Goal: Task Accomplishment & Management: Manage account settings

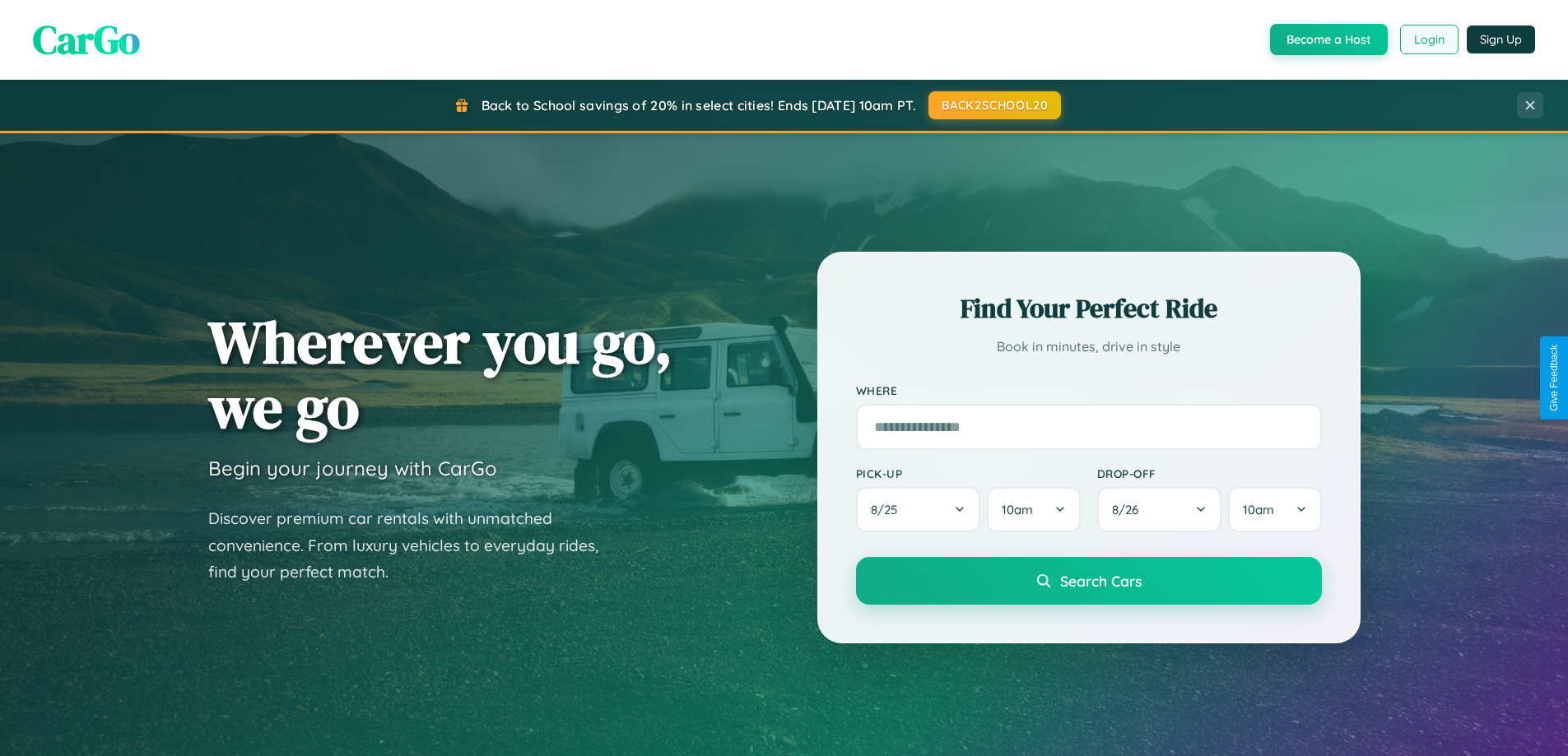
click at [1427, 40] on button "Login" at bounding box center [1428, 40] width 59 height 30
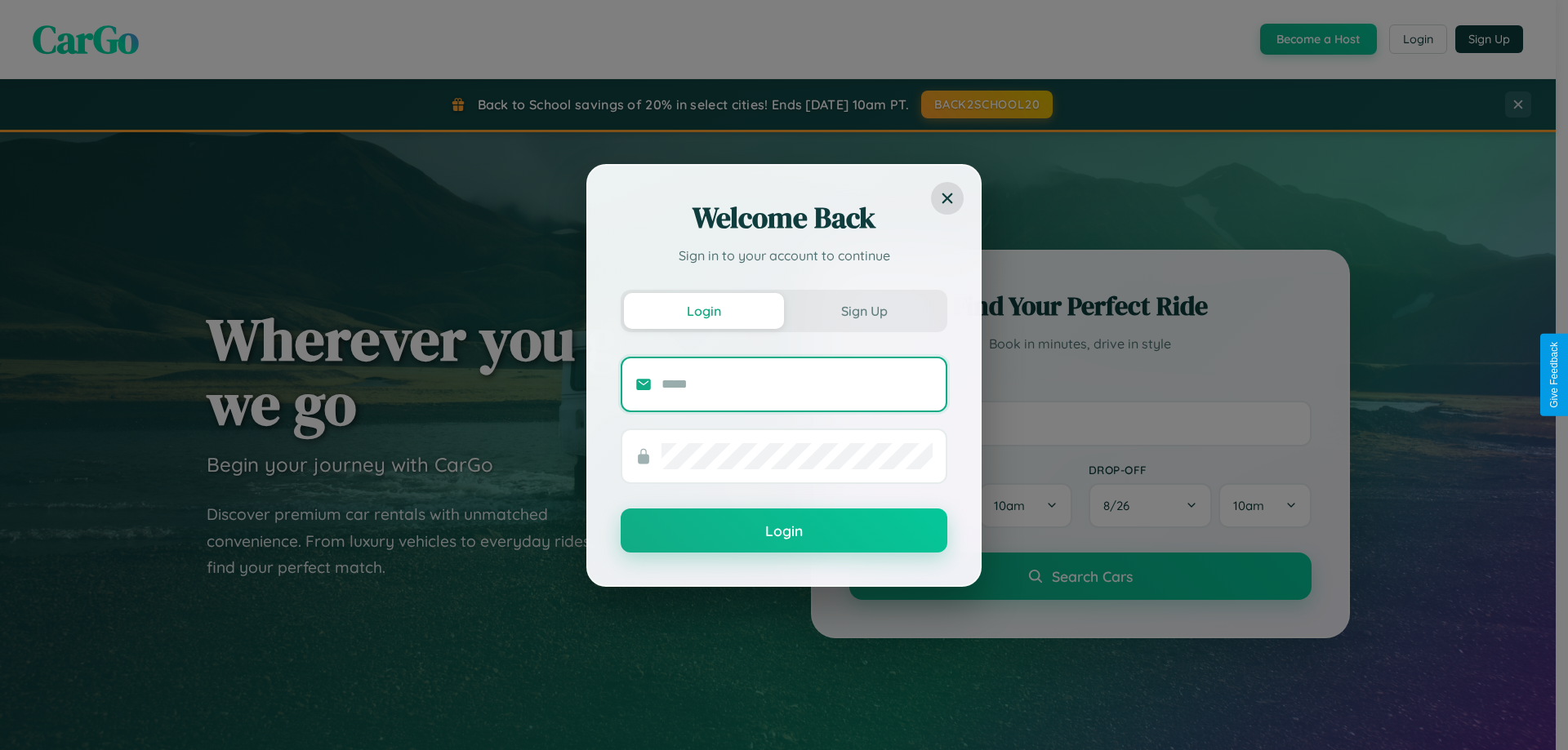
click at [797, 384] on input "text" at bounding box center [797, 384] width 271 height 26
type input "**********"
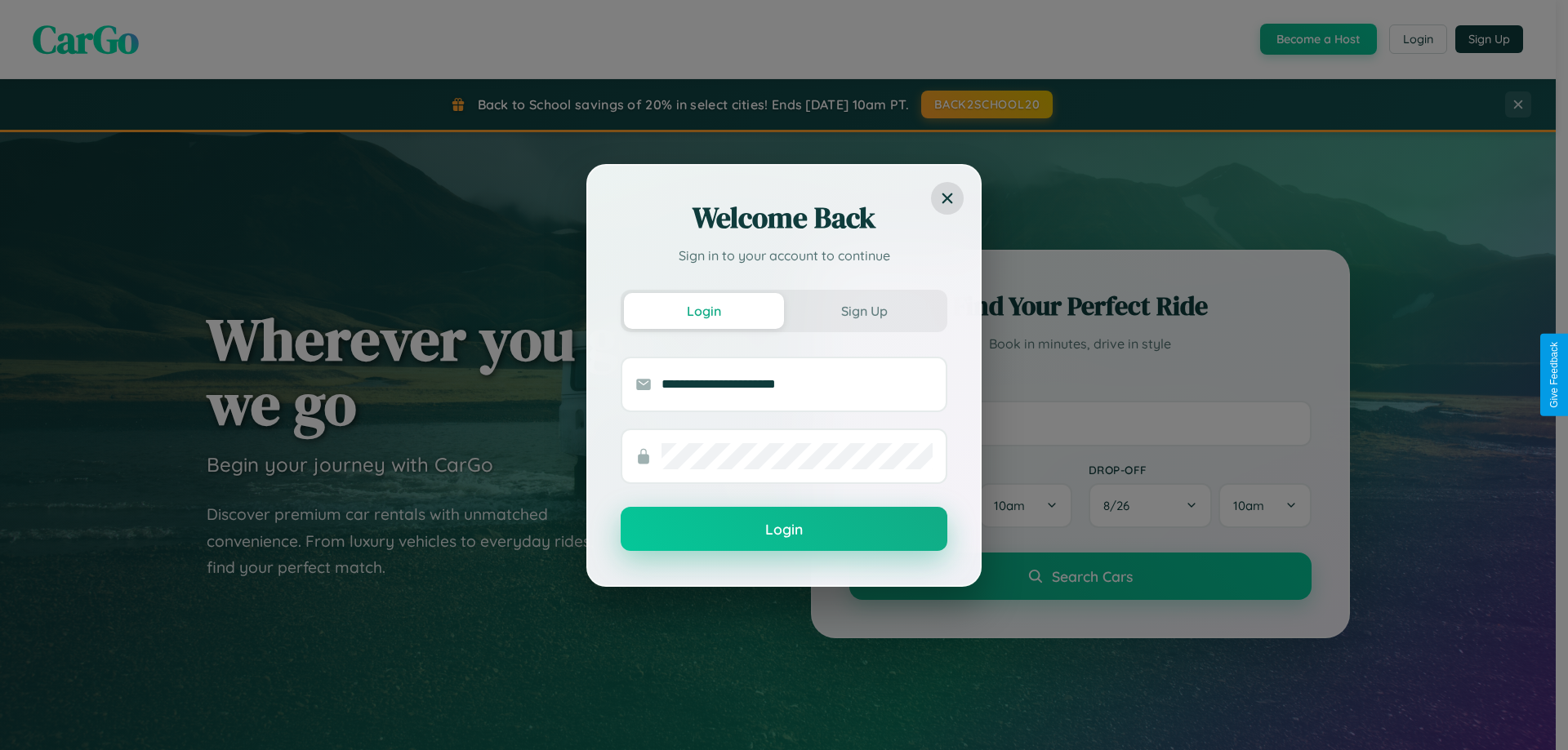
click at [784, 529] on button "Login" at bounding box center [784, 528] width 327 height 45
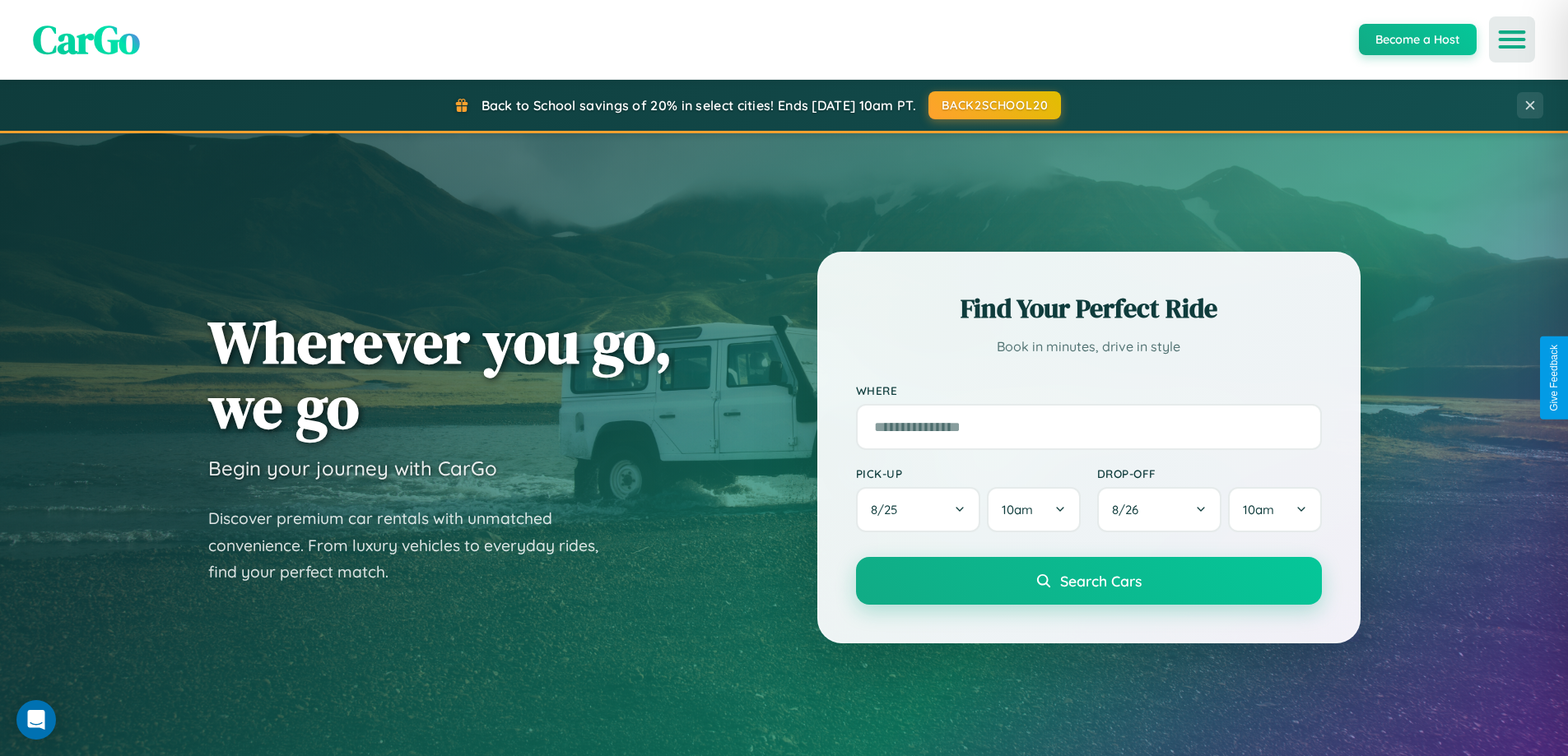
click at [1511, 40] on icon "Open menu" at bounding box center [1512, 39] width 24 height 15
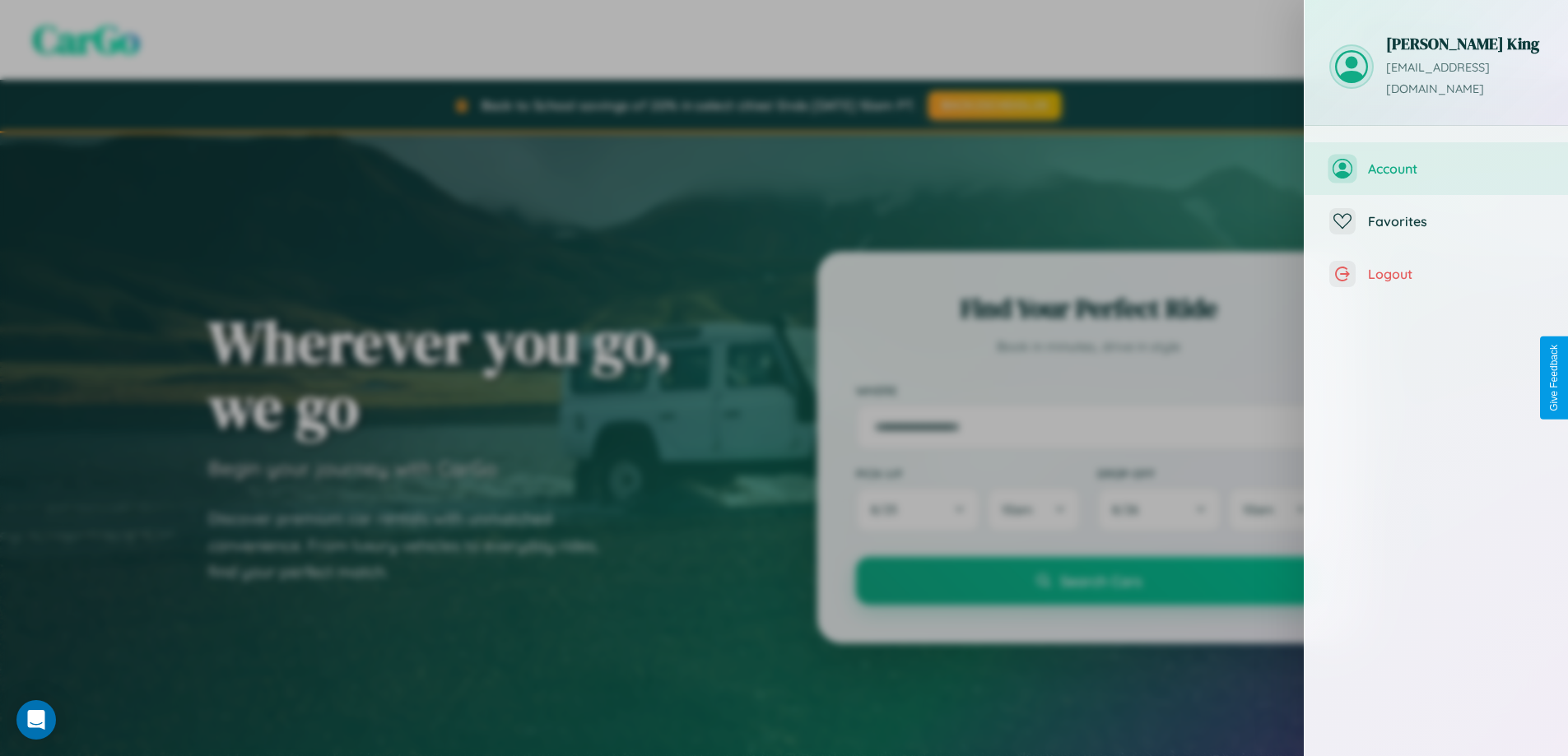
click at [1436, 161] on span "Account" at bounding box center [1455, 169] width 176 height 16
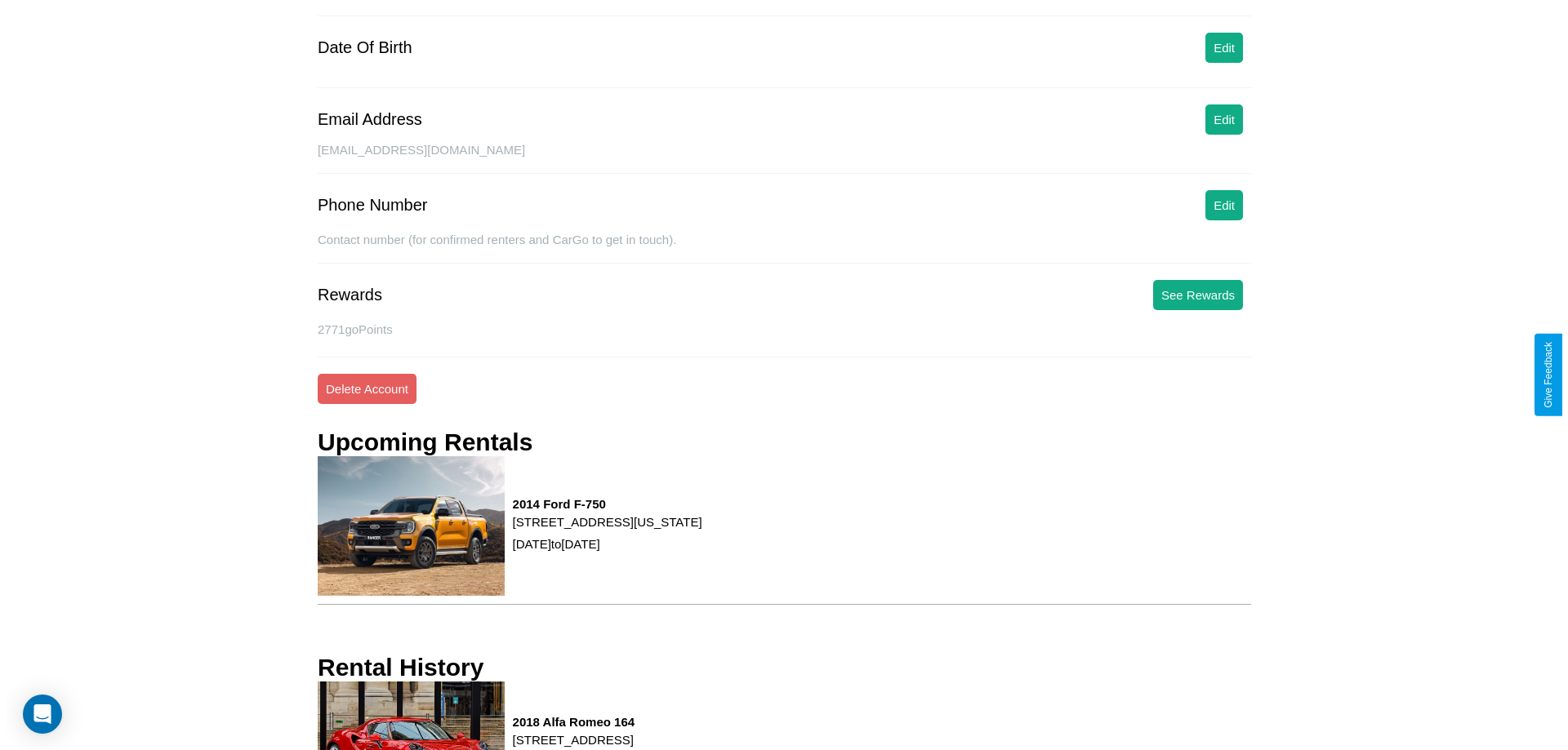
scroll to position [208, 0]
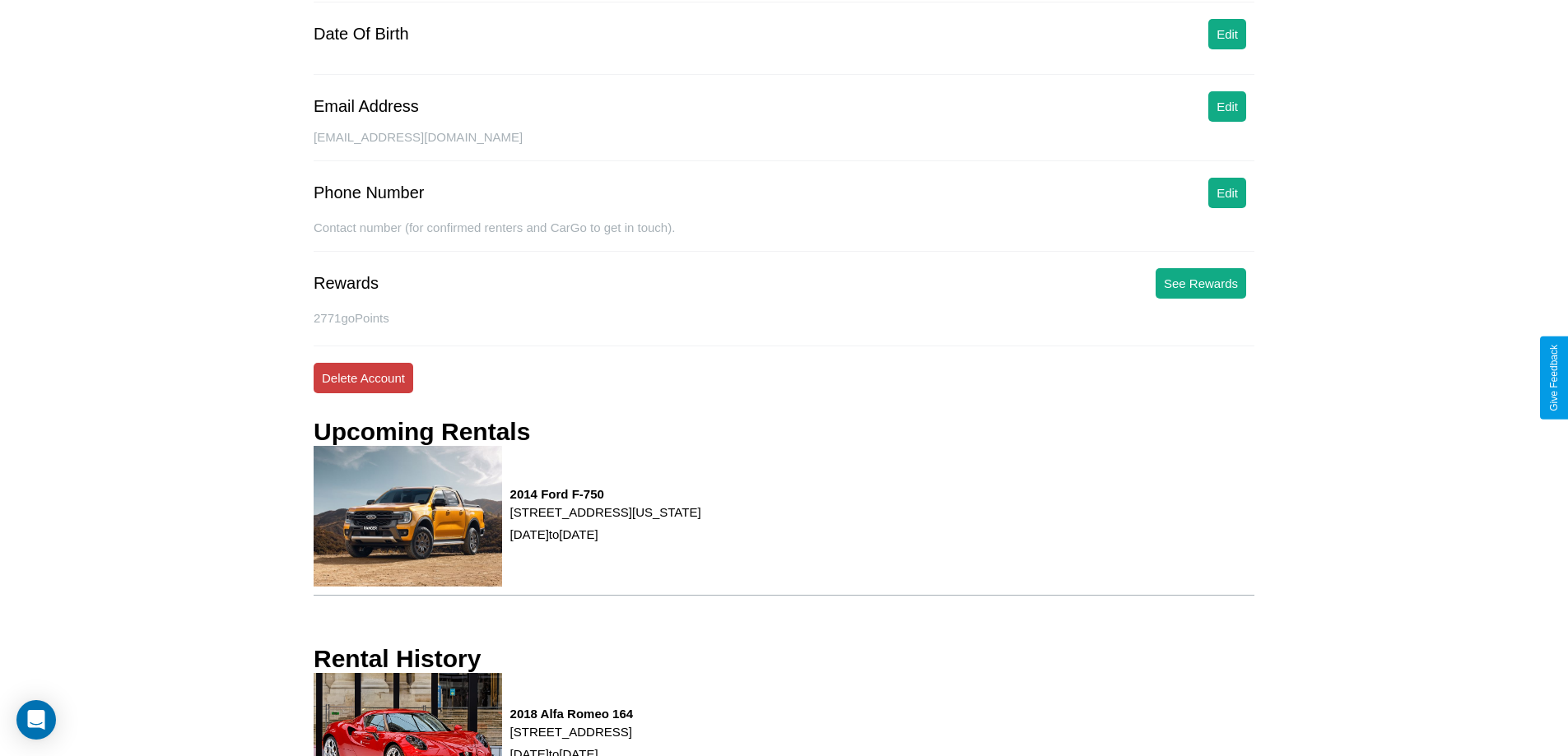
click at [363, 378] on button "Delete Account" at bounding box center [363, 378] width 100 height 31
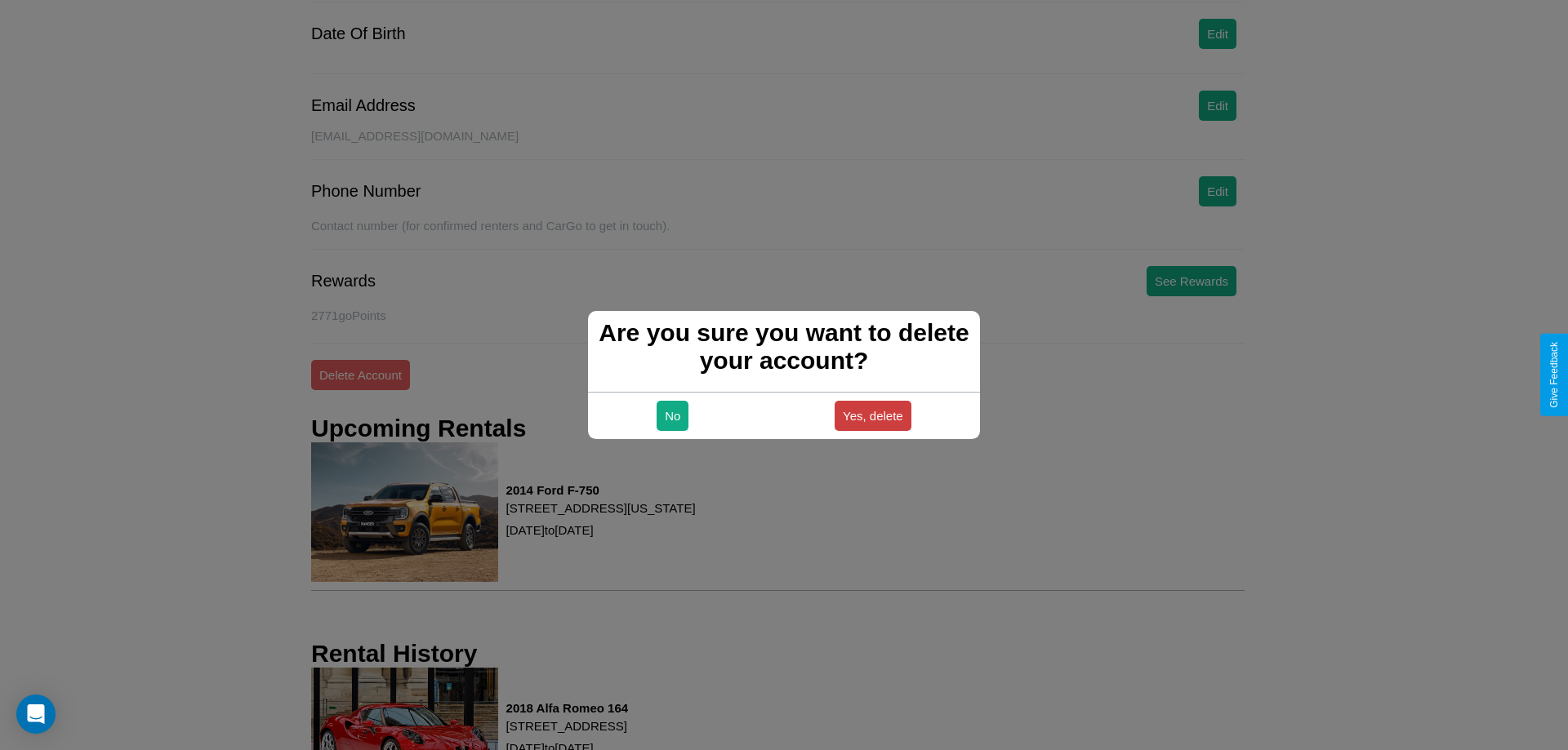
click at [872, 416] on button "Yes, delete" at bounding box center [873, 416] width 77 height 31
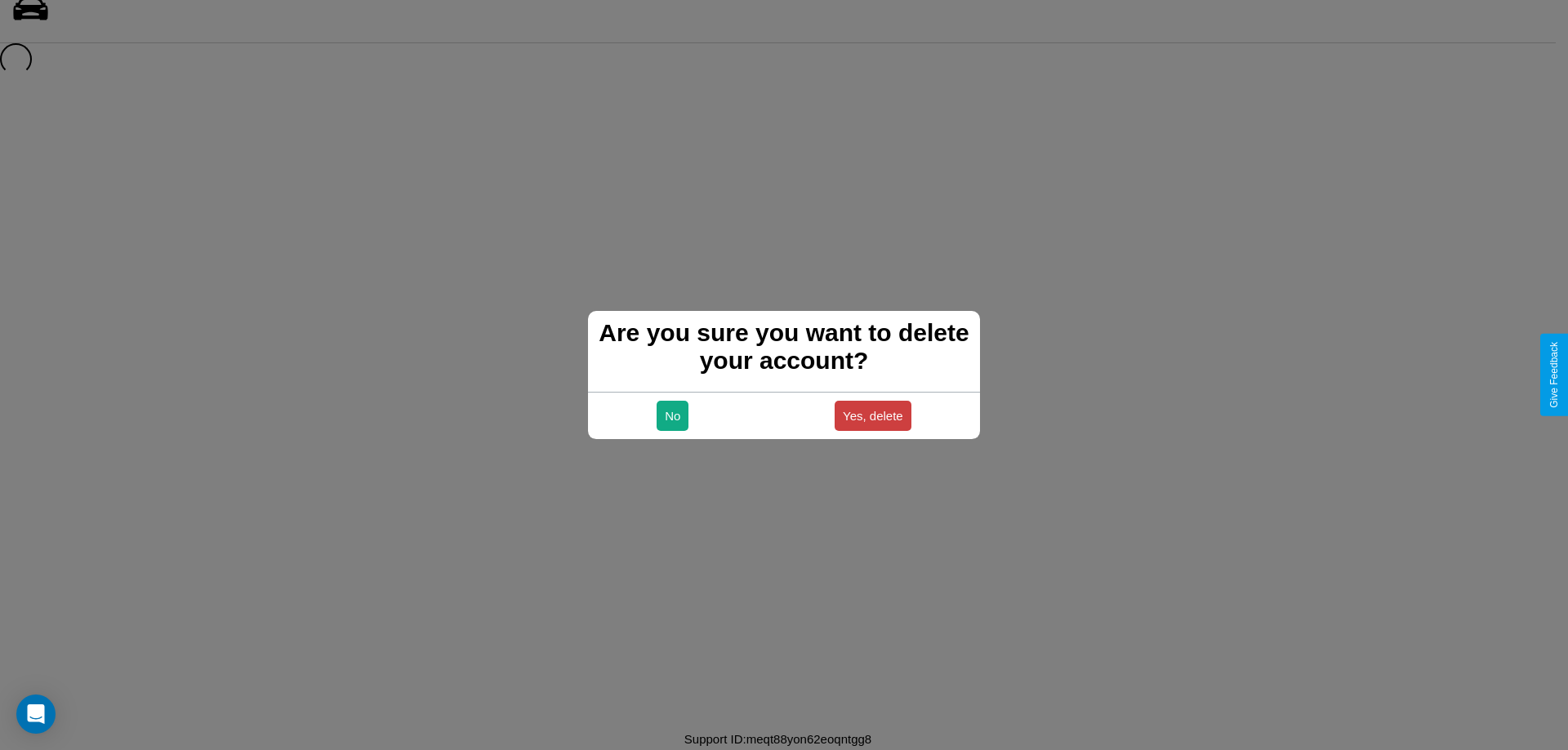
scroll to position [22, 0]
